Goal: Transaction & Acquisition: Subscribe to service/newsletter

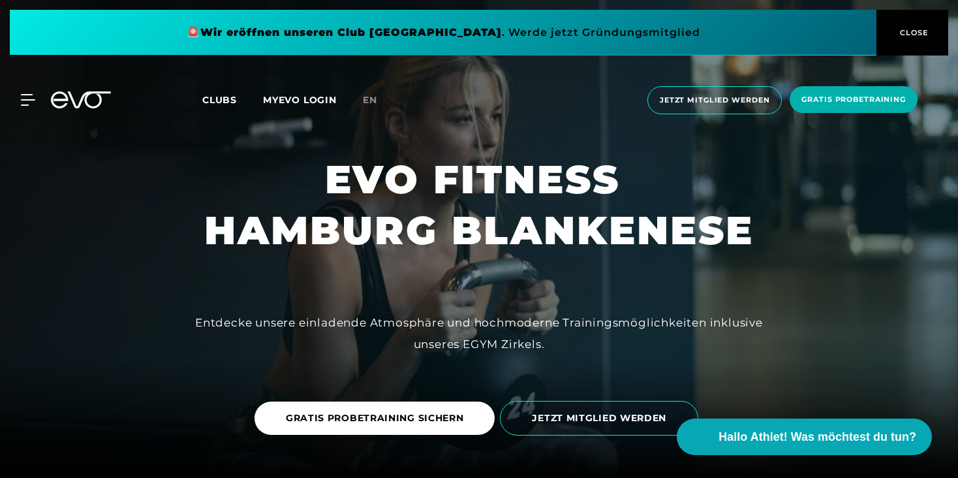
click at [228, 95] on span "Clubs" at bounding box center [219, 100] width 35 height 12
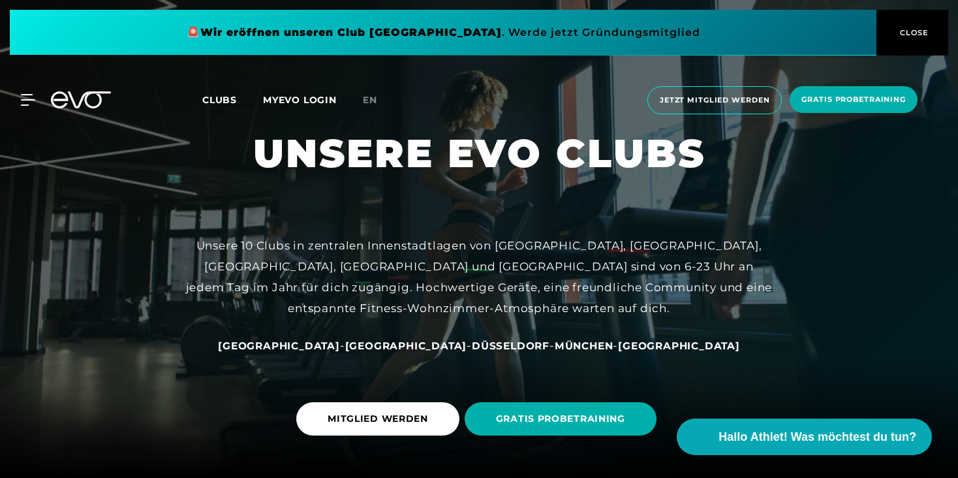
click at [332, 344] on span "[GEOGRAPHIC_DATA]" at bounding box center [279, 345] width 122 height 12
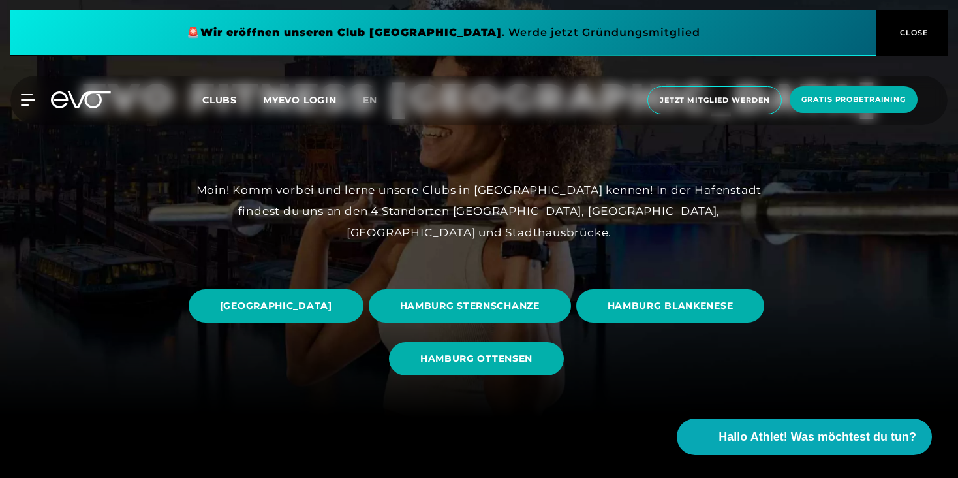
scroll to position [65, 0]
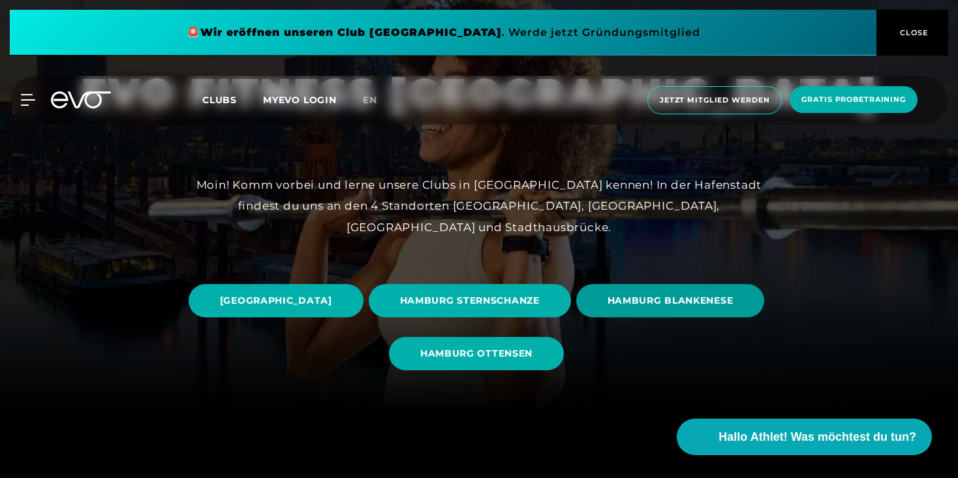
click at [576, 317] on span "HAMBURG BLANKENESE" at bounding box center [670, 300] width 189 height 33
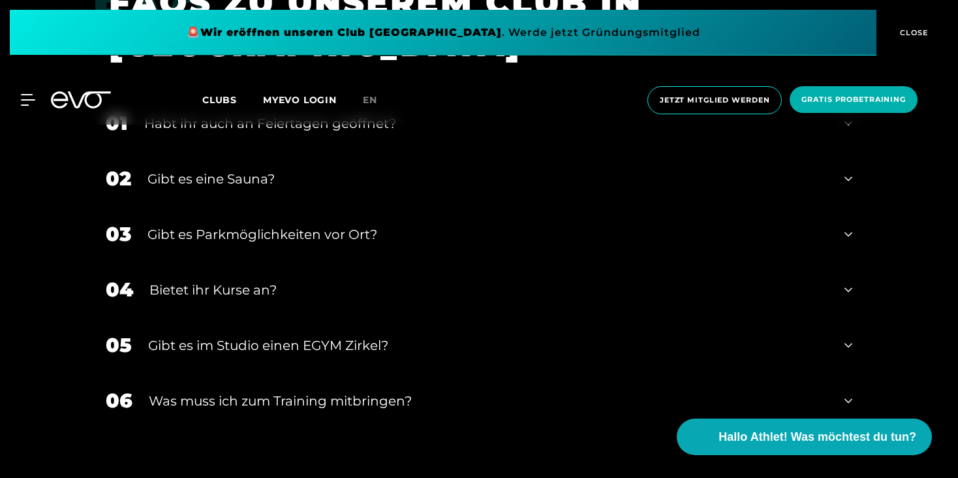
scroll to position [4341, 0]
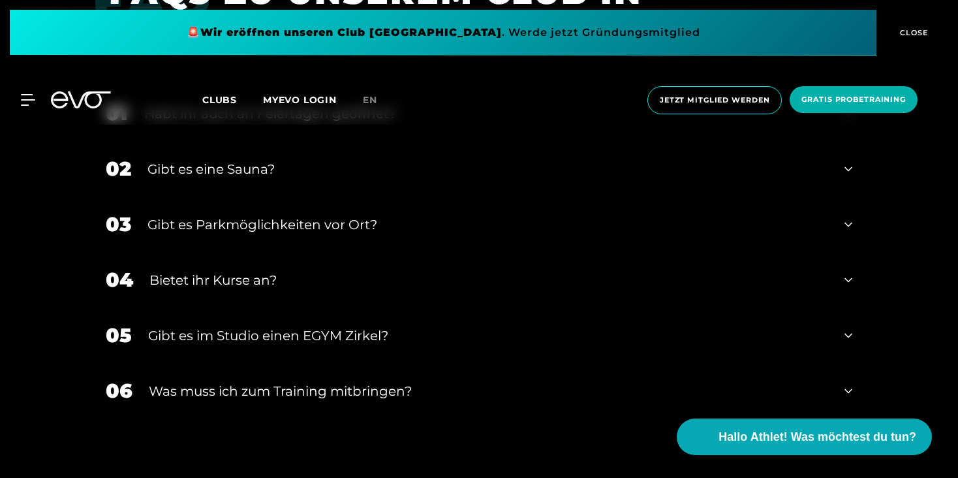
click at [399, 179] on div "Gibt es eine Sauna?" at bounding box center [488, 169] width 681 height 20
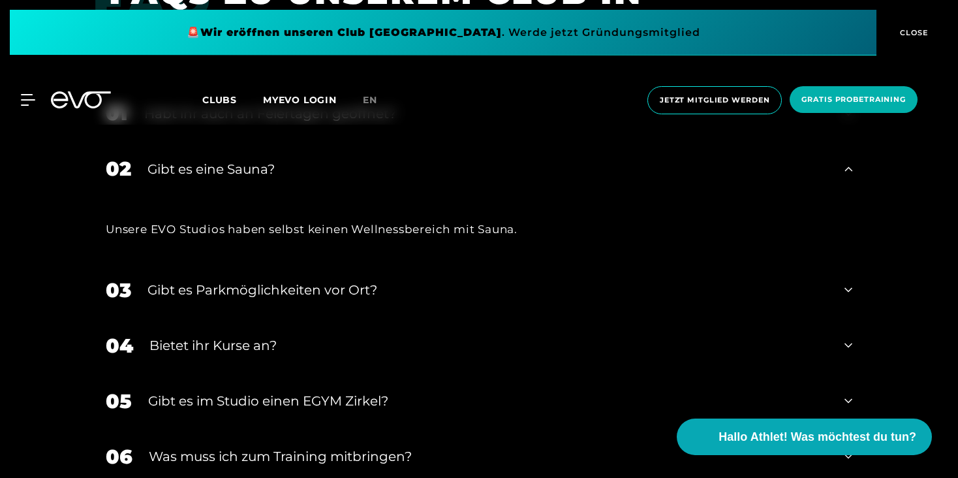
click at [845, 177] on icon at bounding box center [849, 169] width 8 height 16
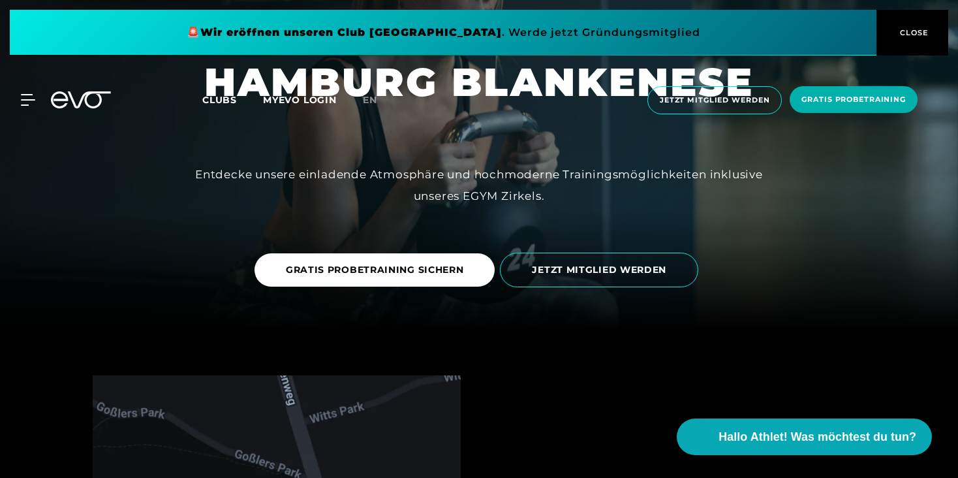
scroll to position [0, 0]
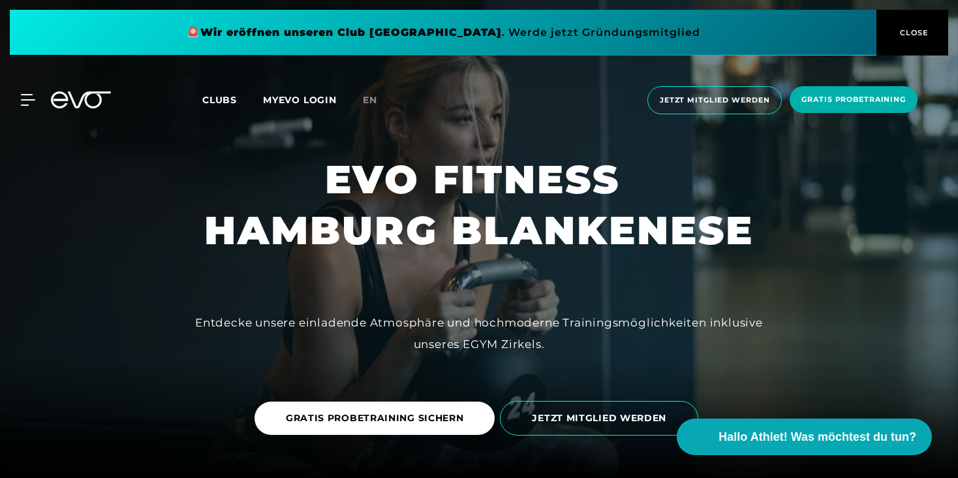
click at [888, 18] on button "CLOSE" at bounding box center [913, 33] width 72 height 46
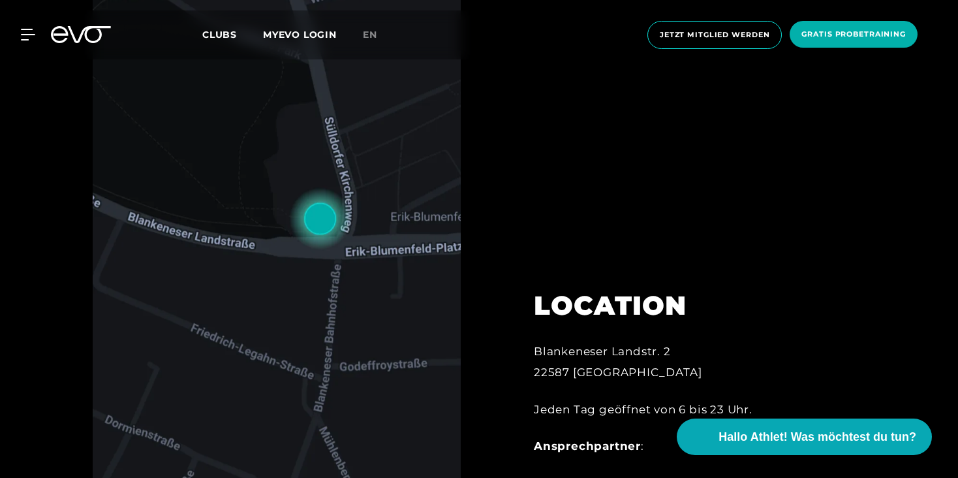
scroll to position [289, 0]
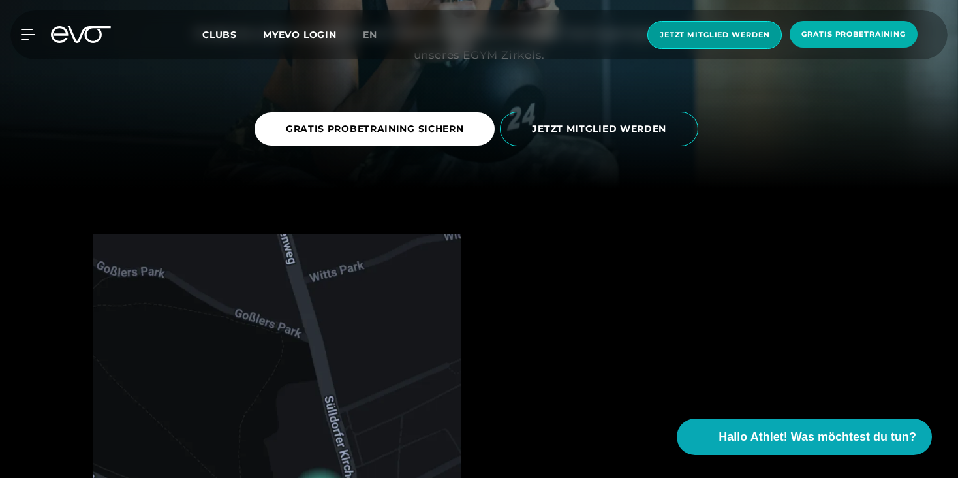
click at [686, 26] on span "Jetzt Mitglied werden" at bounding box center [715, 35] width 134 height 28
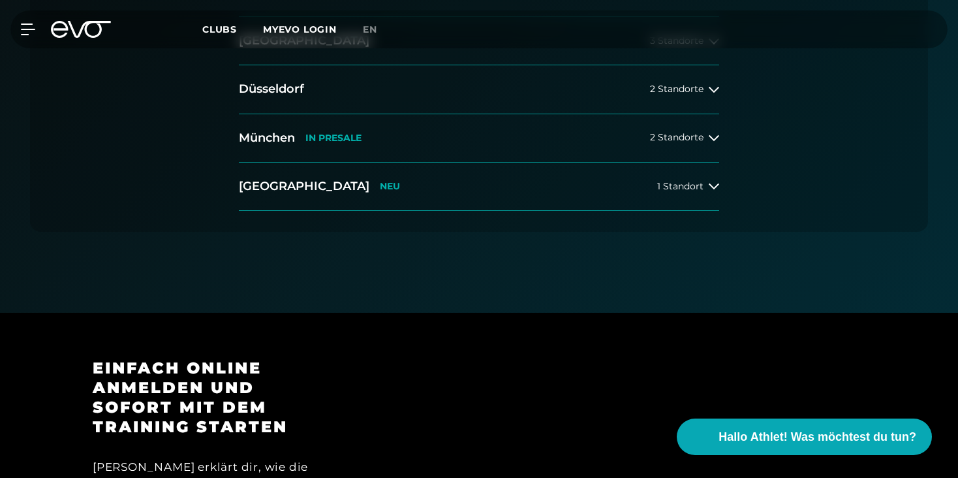
scroll to position [259, 0]
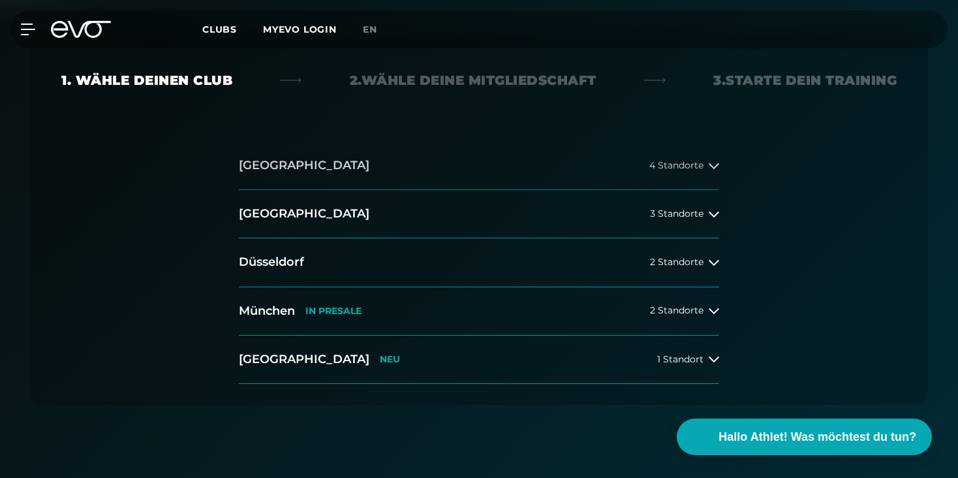
click at [480, 152] on button "[GEOGRAPHIC_DATA] 4 Standorte" at bounding box center [479, 166] width 480 height 48
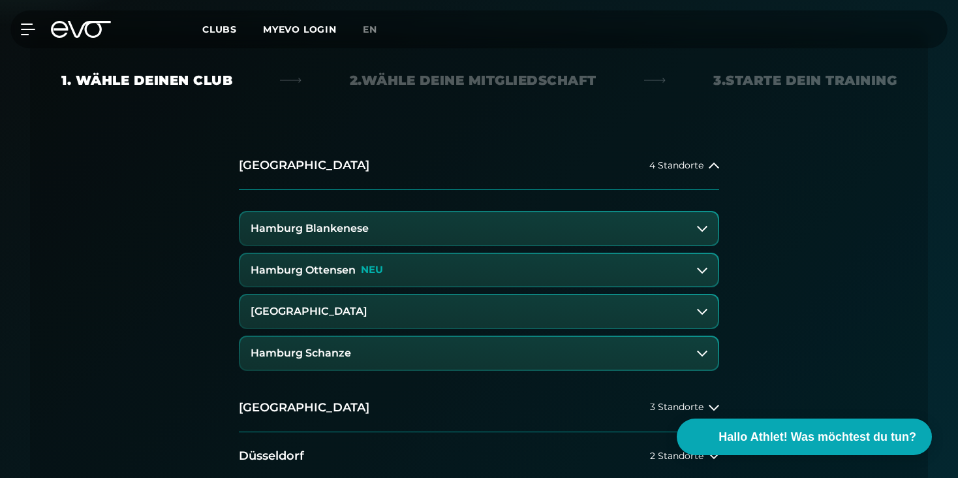
click at [403, 232] on button "Hamburg Blankenese" at bounding box center [479, 228] width 478 height 33
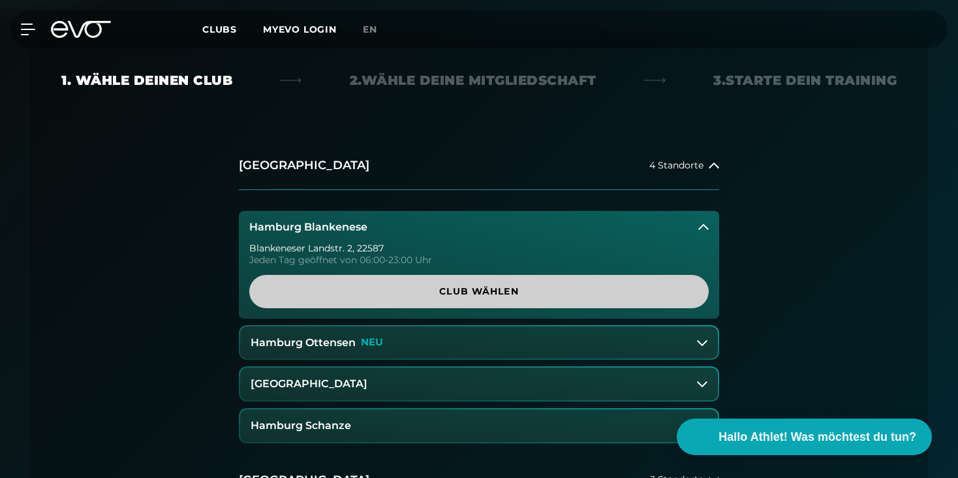
click at [438, 290] on span "Club wählen" at bounding box center [479, 292] width 397 height 14
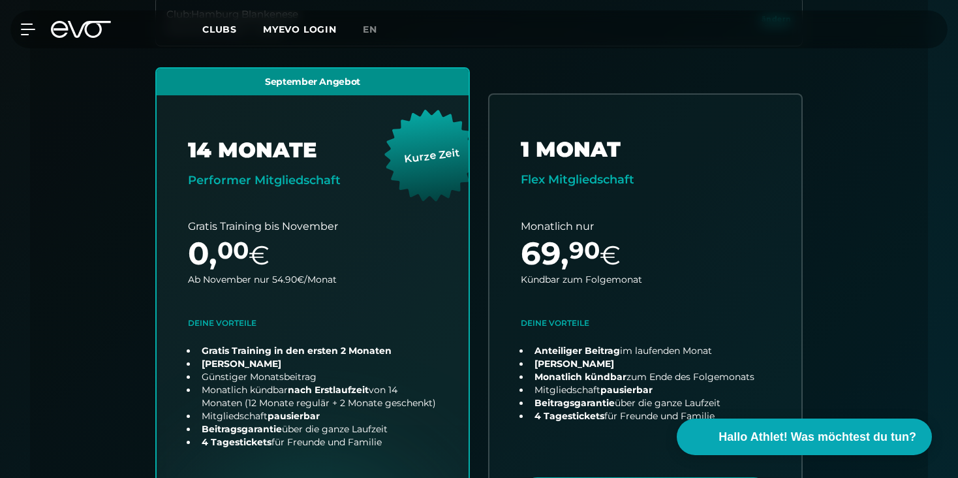
scroll to position [413, 0]
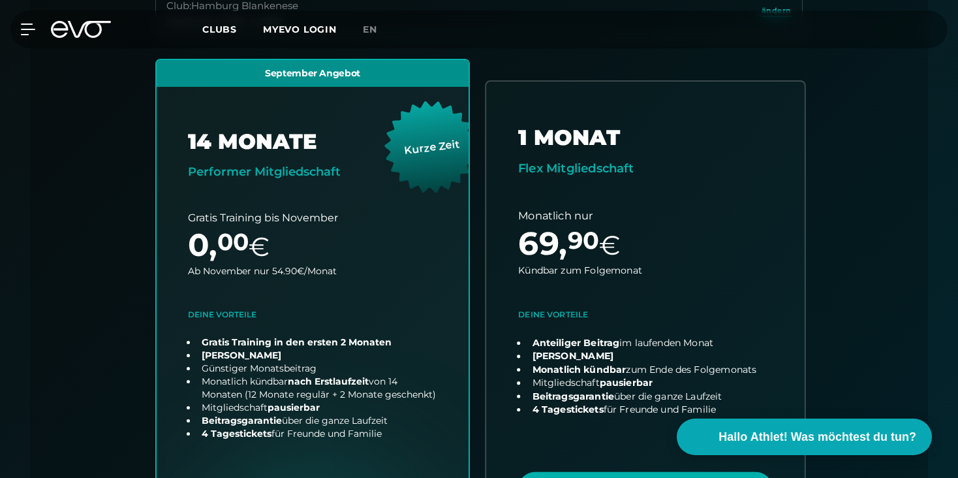
click at [652, 202] on link "choose plan" at bounding box center [645, 312] width 319 height 460
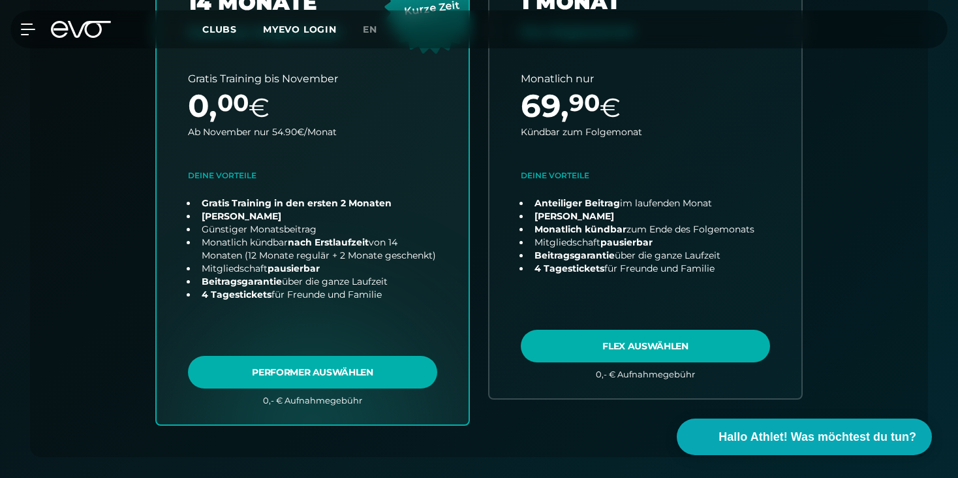
scroll to position [554, 0]
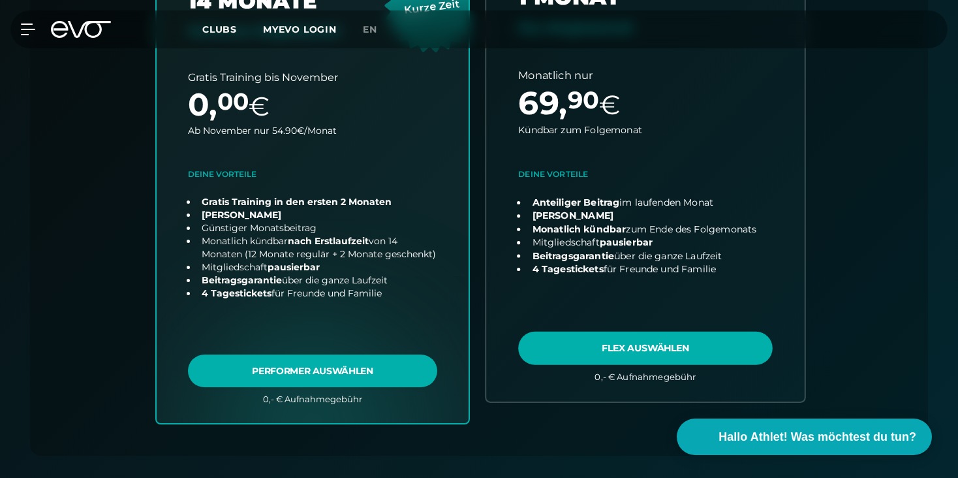
click at [644, 210] on link "choose plan" at bounding box center [645, 171] width 319 height 460
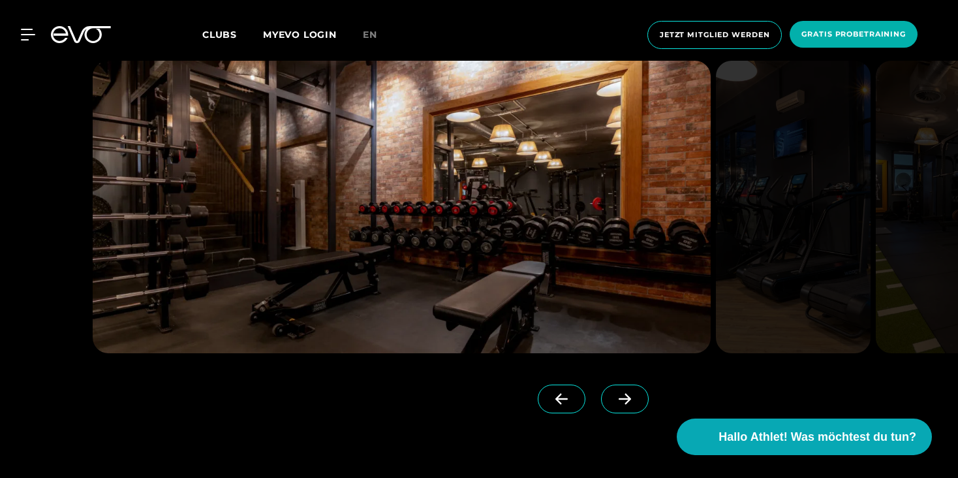
scroll to position [1176, 0]
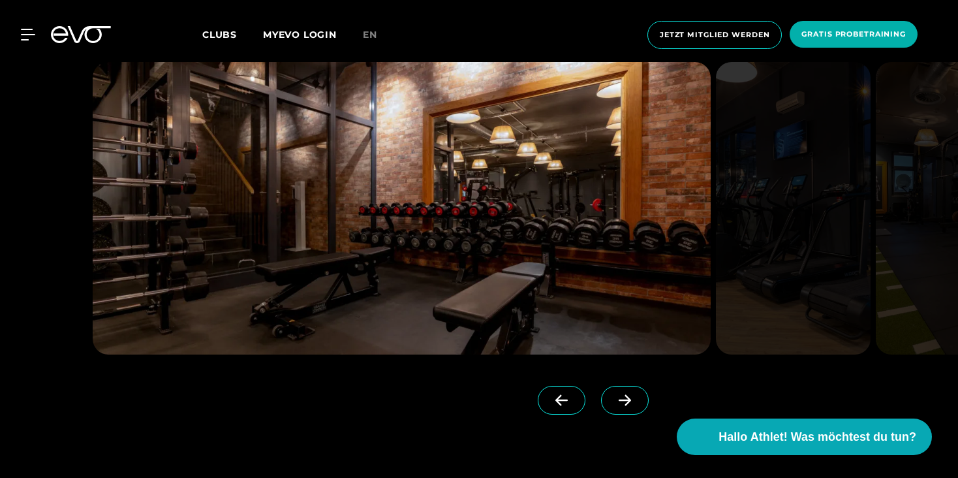
click at [614, 395] on icon at bounding box center [625, 400] width 23 height 12
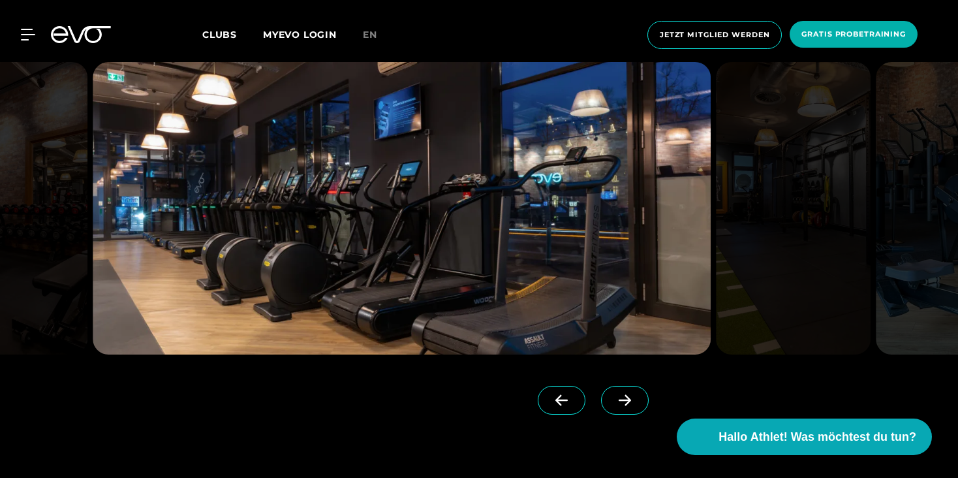
click at [614, 395] on icon at bounding box center [625, 400] width 23 height 12
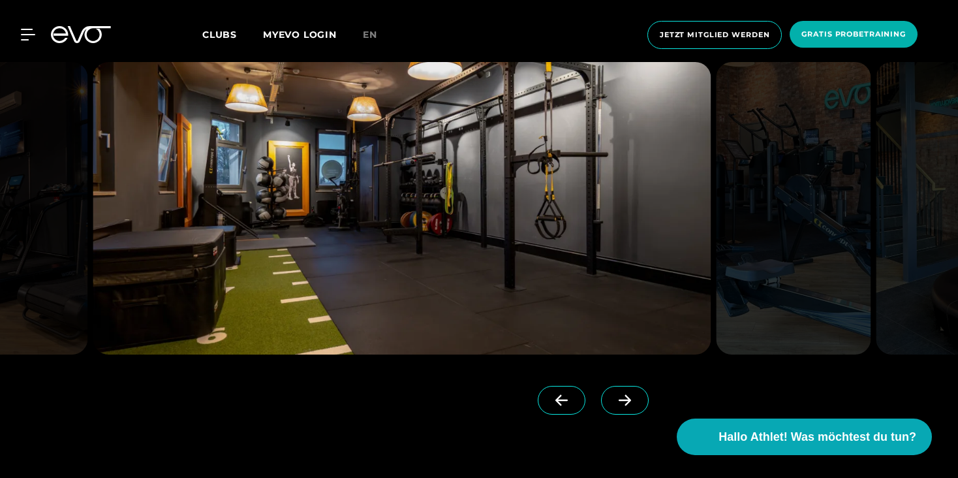
click at [614, 395] on icon at bounding box center [625, 400] width 23 height 12
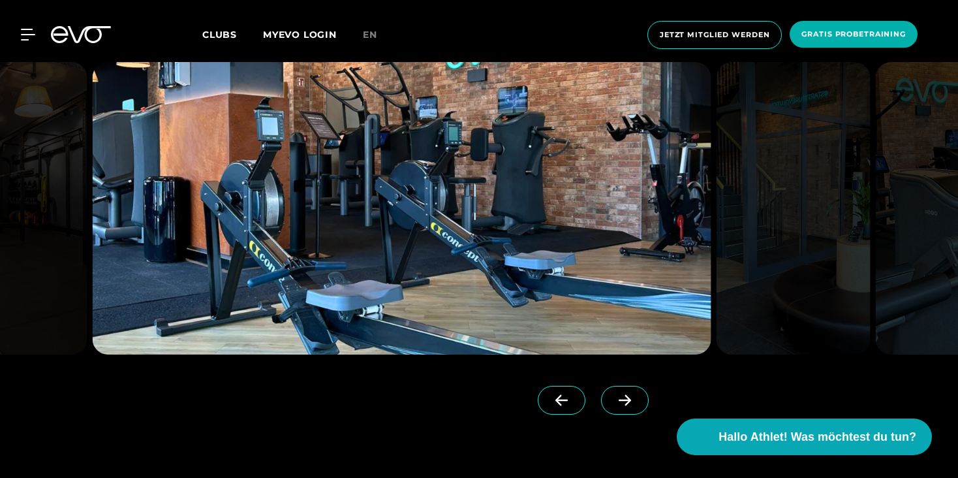
click at [614, 395] on icon at bounding box center [625, 400] width 23 height 12
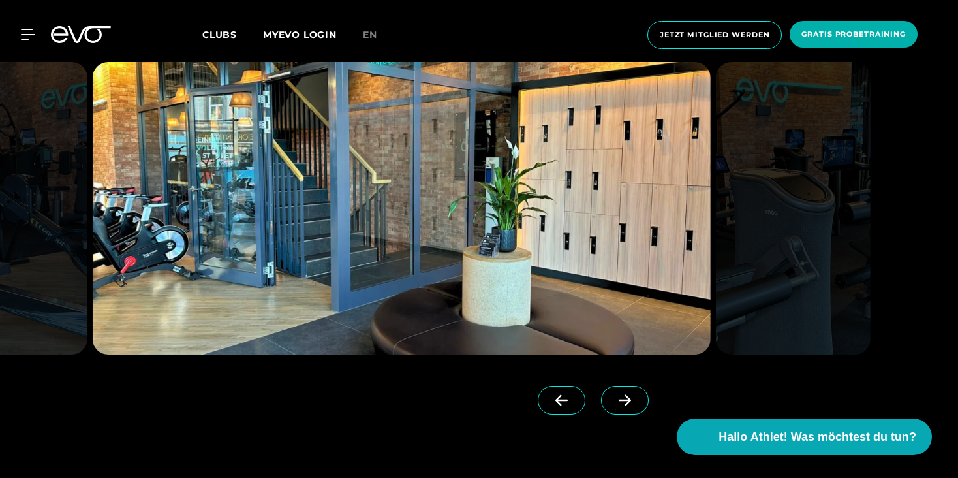
click at [614, 395] on icon at bounding box center [625, 400] width 23 height 12
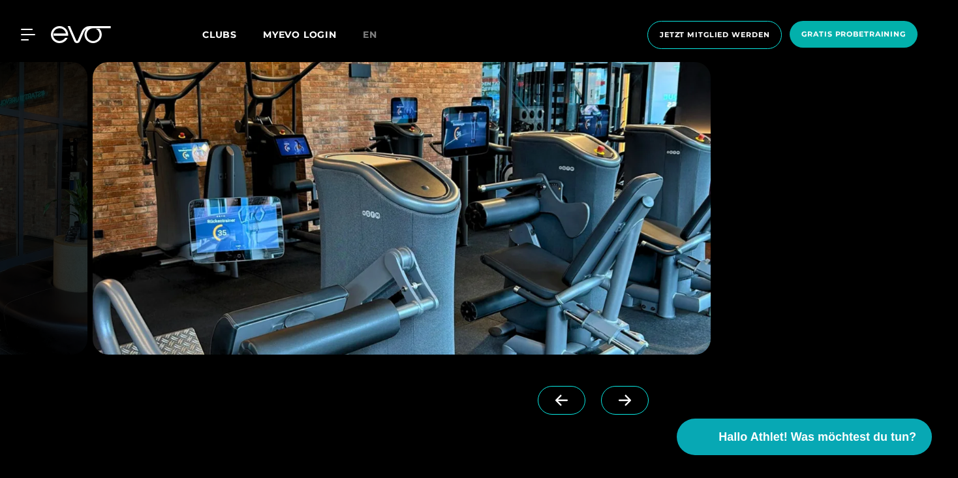
click at [614, 395] on icon at bounding box center [625, 400] width 23 height 12
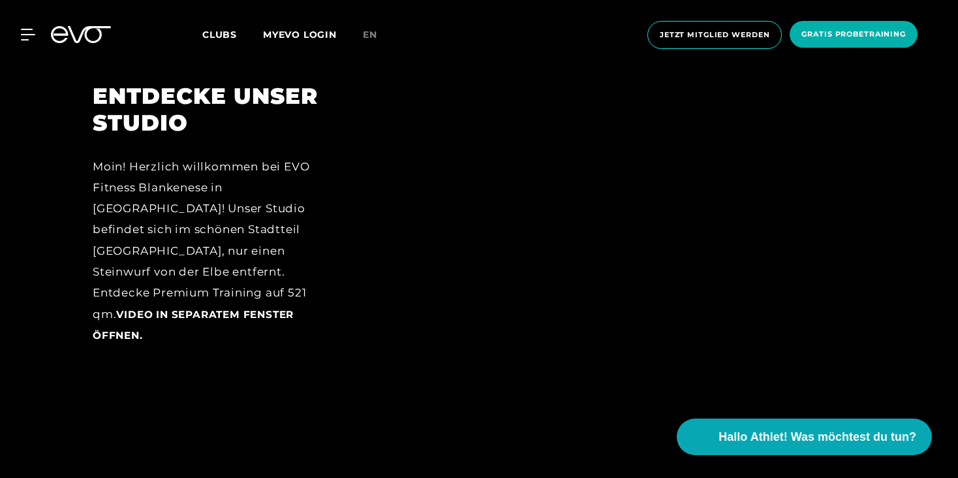
scroll to position [1638, 0]
